Goal: Task Accomplishment & Management: Use online tool/utility

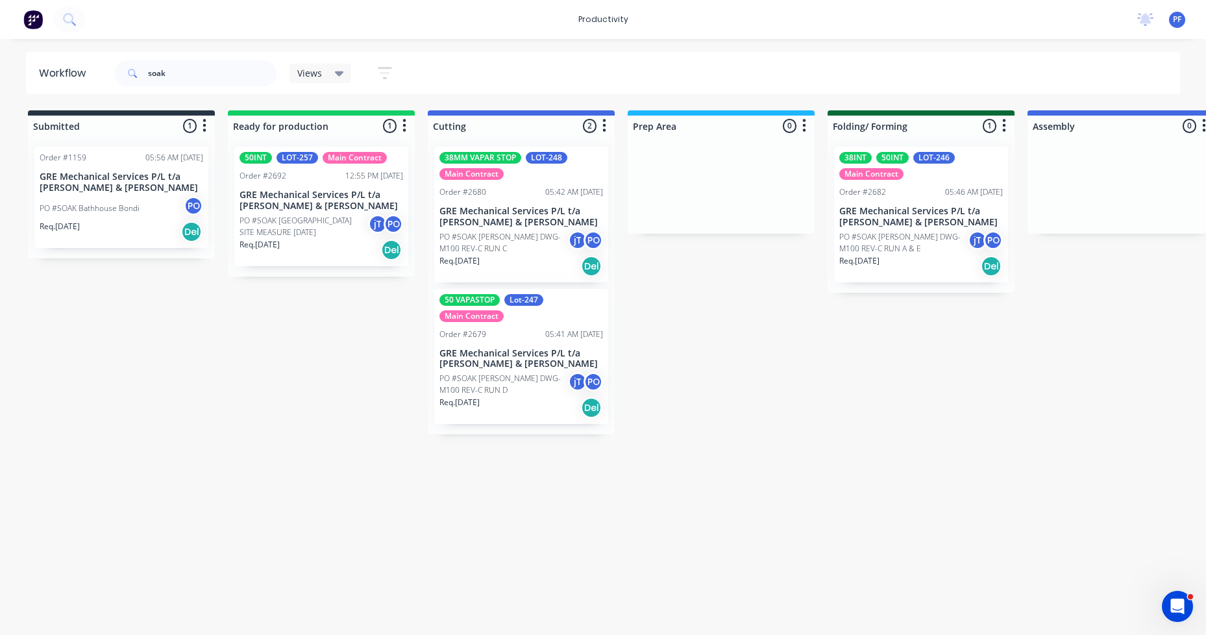
click at [520, 368] on p "GRE Mechanical Services P/L t/a [PERSON_NAME] & [PERSON_NAME]" at bounding box center [521, 359] width 164 height 22
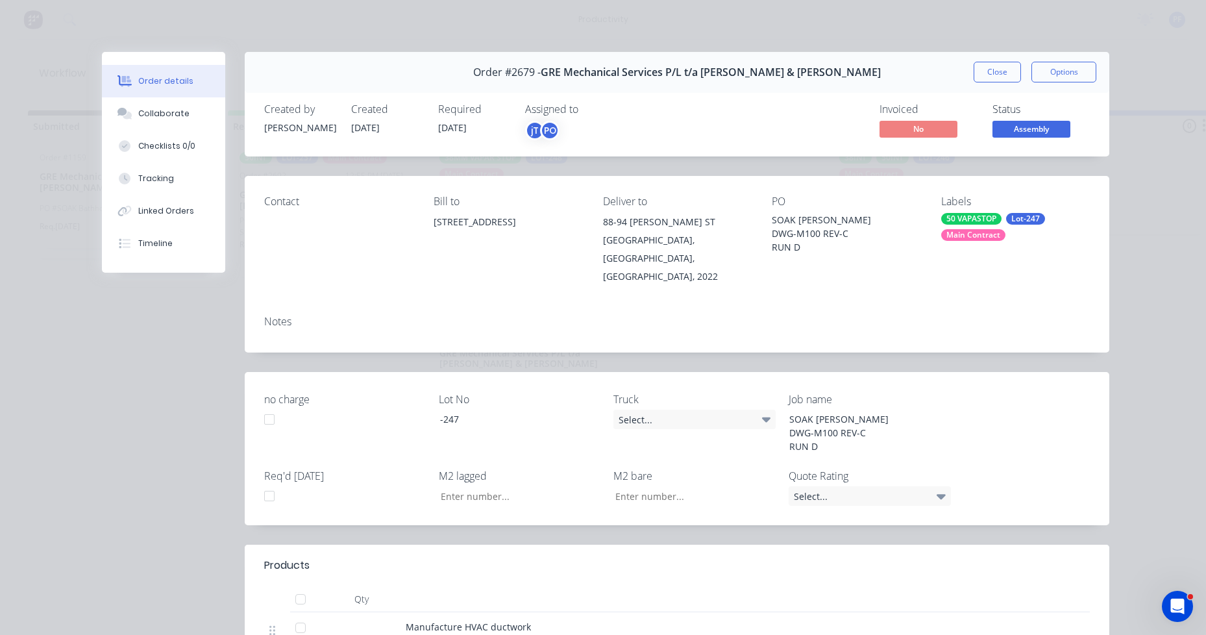
click at [981, 229] on div "Main Contract" at bounding box center [973, 235] width 64 height 12
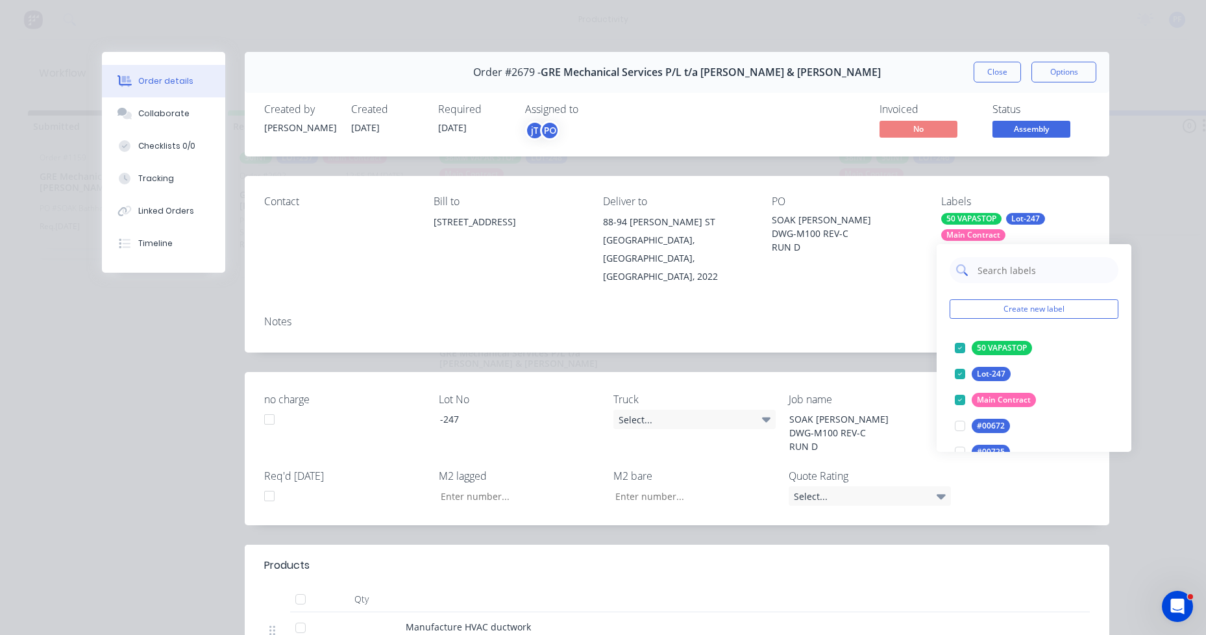
click at [1020, 275] on input "text" at bounding box center [1044, 270] width 136 height 26
type input "lag cut"
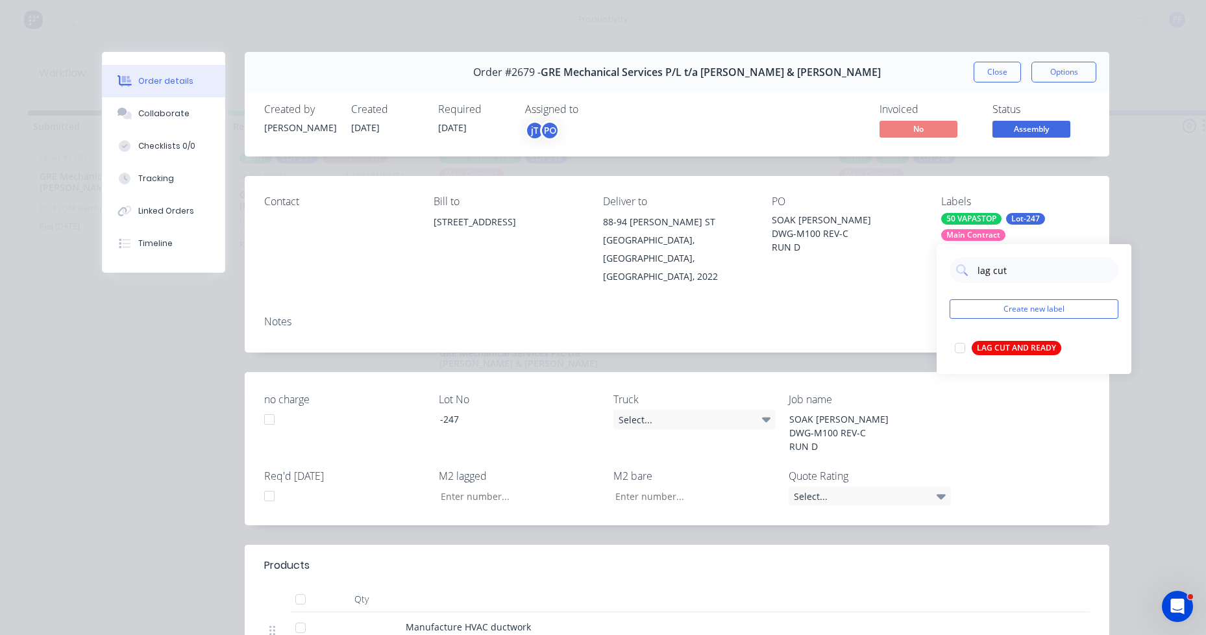
click at [1028, 347] on div "LAG CUT AND READY" at bounding box center [1017, 348] width 90 height 14
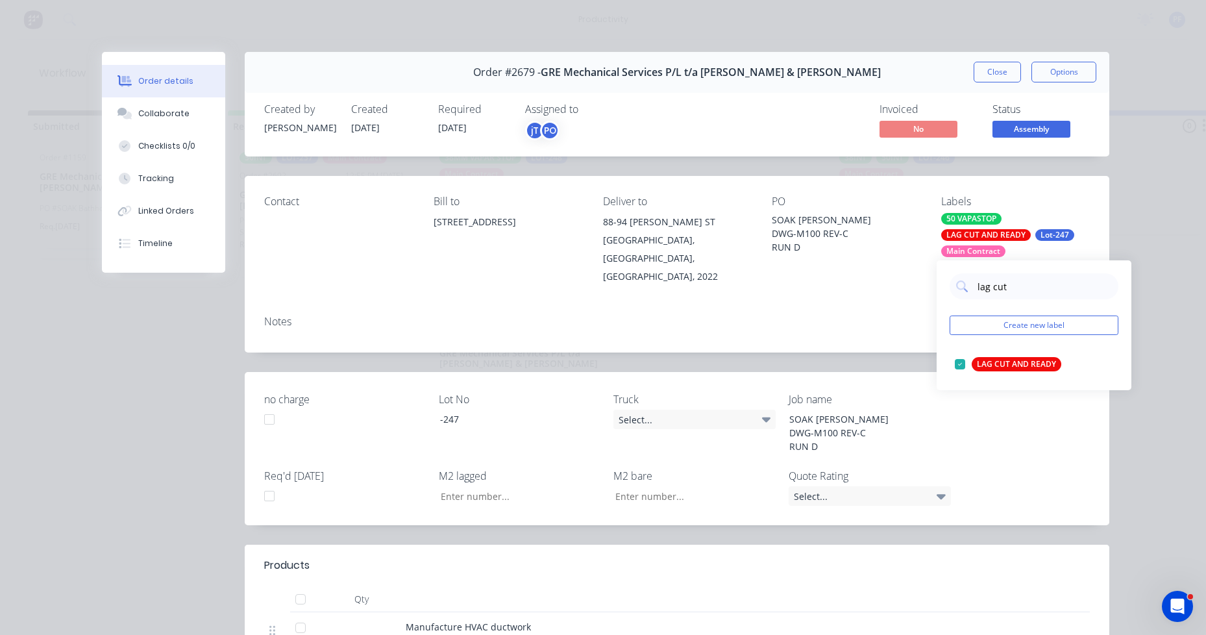
click at [909, 314] on div "Notes" at bounding box center [677, 328] width 865 height 47
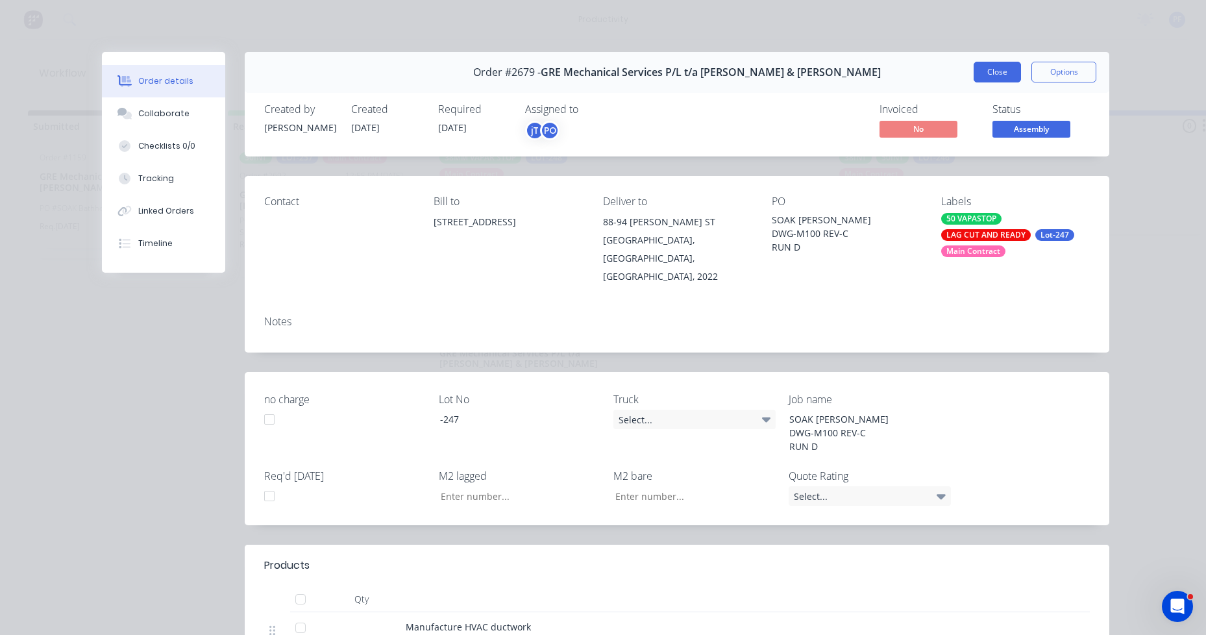
click at [1004, 73] on button "Close" at bounding box center [997, 72] width 47 height 21
